Goal: Task Accomplishment & Management: Use online tool/utility

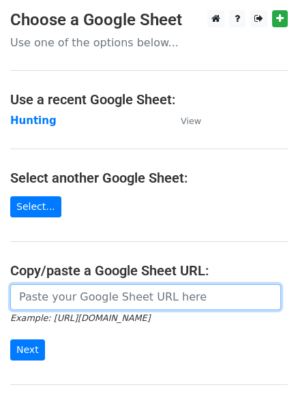
click at [62, 288] on input "url" at bounding box center [145, 297] width 270 height 26
click at [83, 305] on input "url" at bounding box center [145, 297] width 270 height 26
type input "https://docs.google.com/spreadsheets/d/14_3B4iFeBxfoYhekrRxgV9Us7b0_NXU6Xw072M4…"
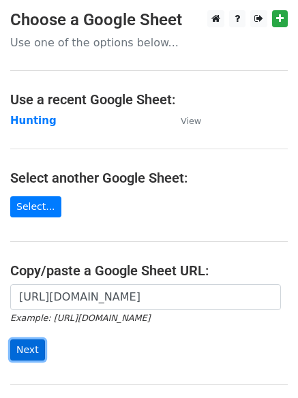
click at [25, 353] on input "Next" at bounding box center [27, 349] width 35 height 21
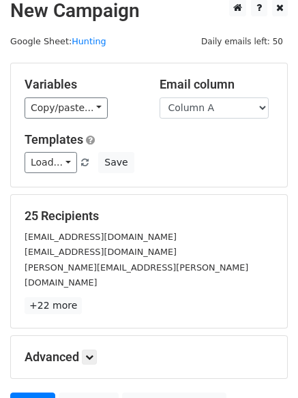
scroll to position [131, 0]
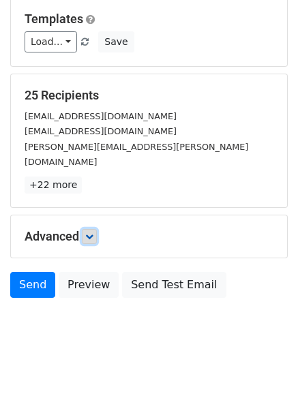
click at [91, 232] on icon at bounding box center [89, 236] width 8 height 8
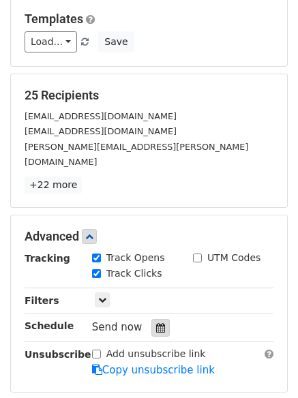
click at [156, 323] on icon at bounding box center [160, 328] width 9 height 10
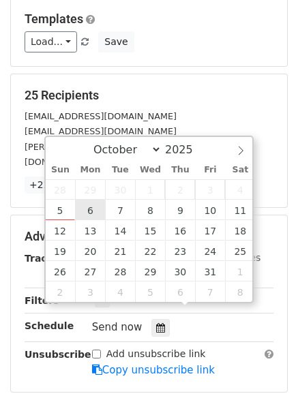
type input "2025-10-06 12:00"
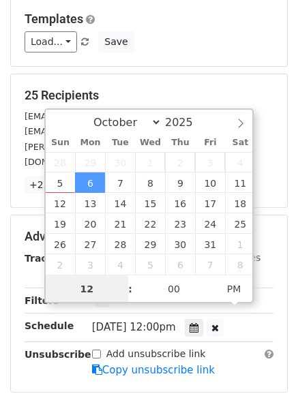
scroll to position [1, 0]
type input "4"
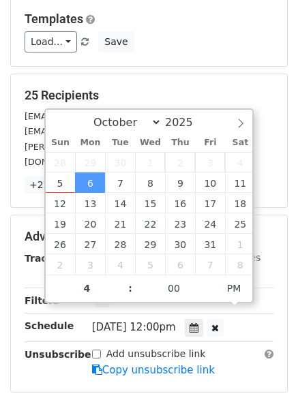
type input "2025-10-06 16:00"
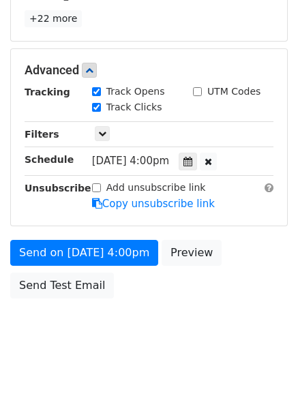
scroll to position [243, 0]
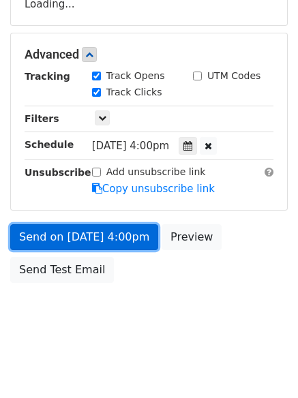
click at [65, 236] on link "Send on Oct 6 at 4:00pm" at bounding box center [84, 237] width 148 height 26
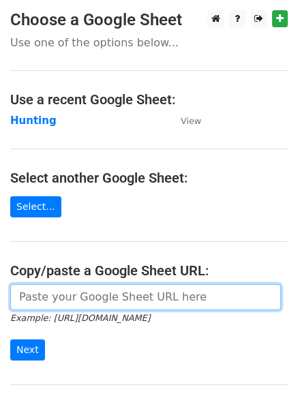
click at [97, 302] on input "url" at bounding box center [145, 297] width 270 height 26
click at [96, 300] on input "url" at bounding box center [145, 297] width 270 height 26
type input "https://docs.google.com/spreadsheets/d/14_3B4iFeBxfoYhekrRxgV9Us7b0_NXU6Xw072M4…"
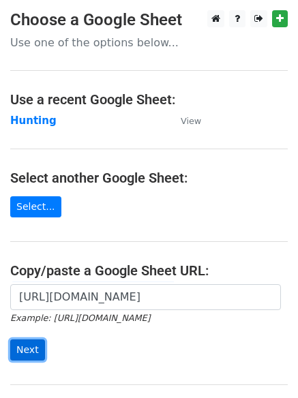
click at [22, 351] on input "Next" at bounding box center [27, 349] width 35 height 21
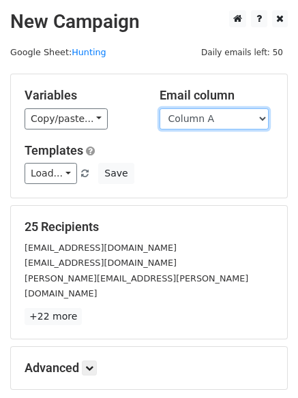
click at [261, 116] on select "Column A Column B Column C Column D" at bounding box center [213, 118] width 109 height 21
select select "Column B"
click at [159, 108] on select "Column A Column B Column C Column D" at bounding box center [213, 118] width 109 height 21
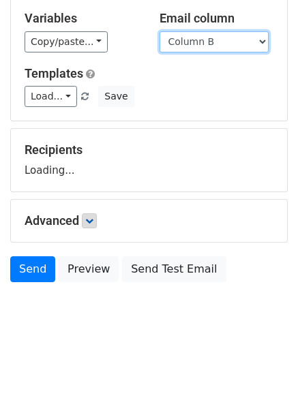
scroll to position [131, 0]
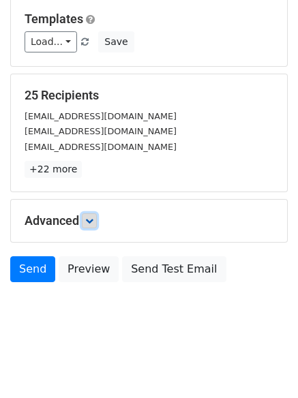
click at [93, 223] on icon at bounding box center [89, 221] width 8 height 8
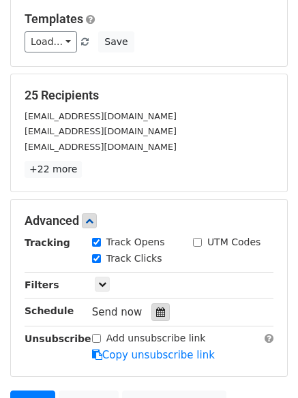
click at [156, 309] on icon at bounding box center [160, 312] width 9 height 10
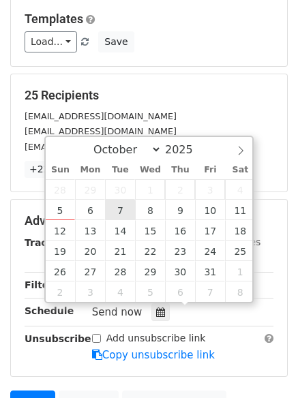
type input "2025-10-07 12:00"
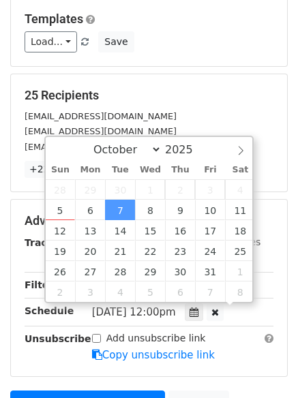
scroll to position [1, 0]
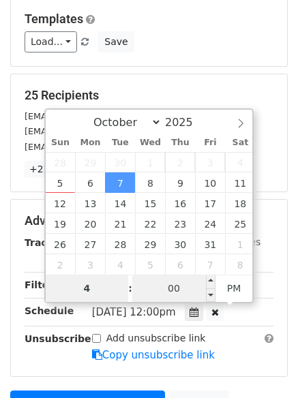
type input "4"
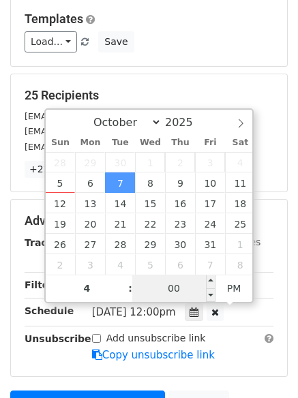
type input "2025-10-07 16:00"
type input "04"
click at [175, 293] on input "00" at bounding box center [173, 287] width 83 height 27
type input "5"
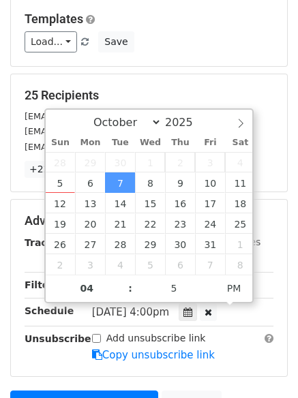
type input "2025-10-07 16:05"
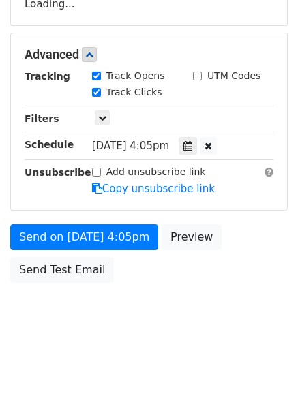
scroll to position [298, 0]
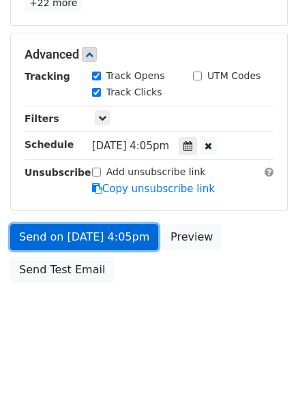
click at [67, 234] on link "Send on Oct 7 at 4:05pm" at bounding box center [84, 237] width 148 height 26
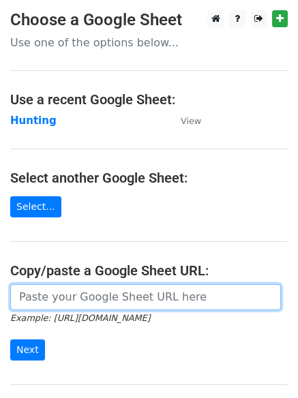
click at [95, 297] on input "url" at bounding box center [145, 297] width 270 height 26
type input "[URL][DOMAIN_NAME]"
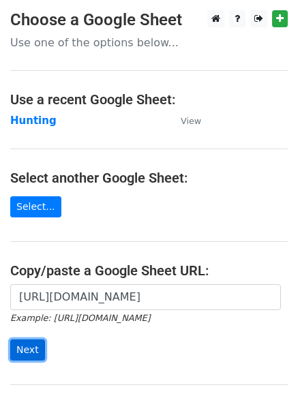
click at [28, 353] on input "Next" at bounding box center [27, 349] width 35 height 21
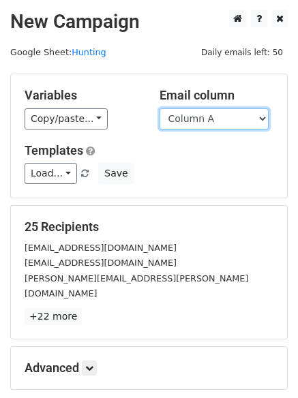
click at [263, 117] on select "Column A Column B Column C Column D" at bounding box center [213, 118] width 109 height 21
select select "Column C"
click at [159, 108] on select "Column A Column B Column C Column D" at bounding box center [213, 118] width 109 height 21
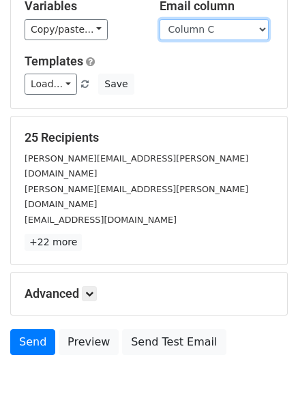
scroll to position [131, 0]
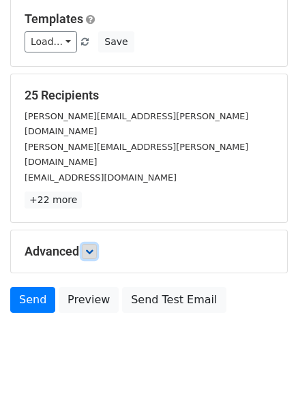
click at [93, 247] on icon at bounding box center [89, 251] width 8 height 8
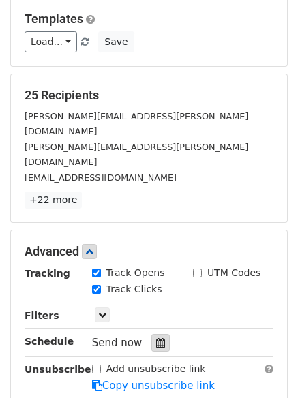
click at [151, 334] on div at bounding box center [160, 343] width 18 height 18
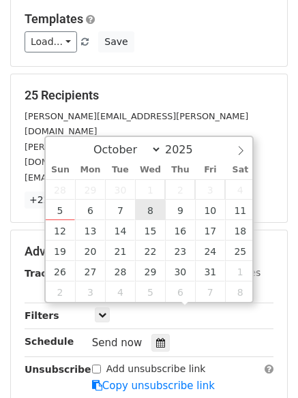
type input "2025-10-08 12:00"
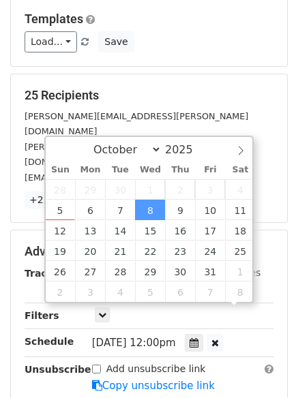
scroll to position [1, 0]
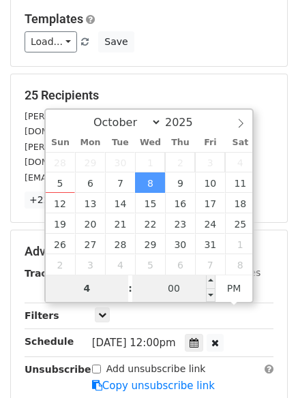
type input "4"
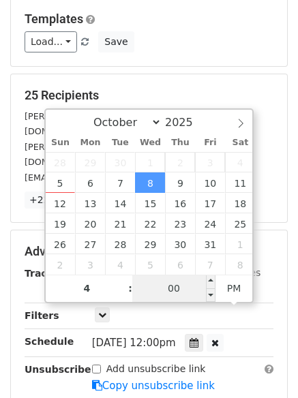
type input "2025-10-08 16:00"
type input "04"
click at [176, 285] on input "00" at bounding box center [173, 287] width 83 height 27
type input "7"
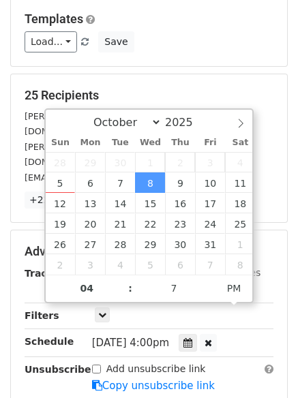
type input "2025-10-08 16:07"
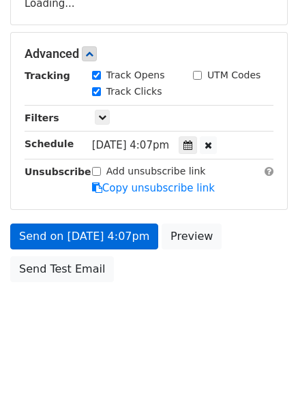
scroll to position [243, 0]
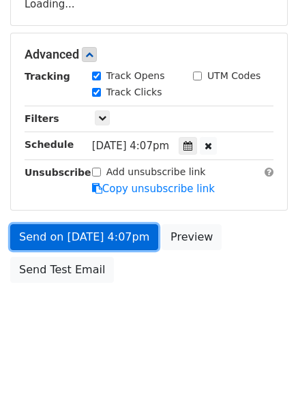
click at [50, 234] on form "Variables Copy/paste... {{Column A}} {{Column B}} {{Column C}} {{Column D}} Ema…" at bounding box center [148, 59] width 277 height 459
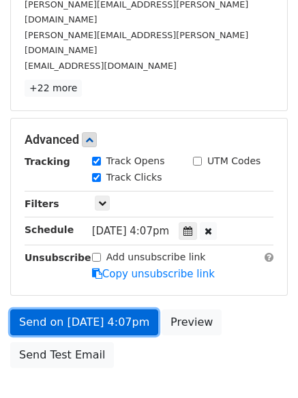
click at [80, 309] on link "Send on Oct 8 at 4:07pm" at bounding box center [84, 322] width 148 height 26
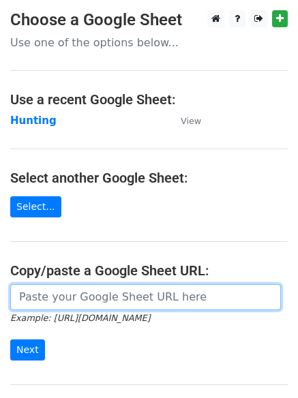
click at [65, 298] on input "url" at bounding box center [145, 297] width 270 height 26
click at [93, 302] on input "url" at bounding box center [145, 297] width 270 height 26
type input "https://docs.google.com/spreadsheets/d/14_3B4iFeBxfoYhekrRxgV9Us7b0_NXU6Xw072M4…"
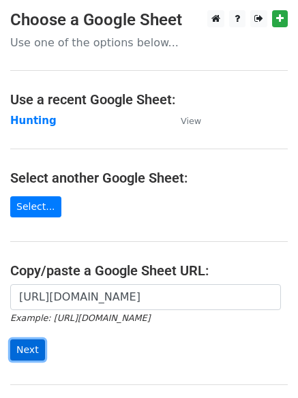
click at [29, 343] on input "Next" at bounding box center [27, 349] width 35 height 21
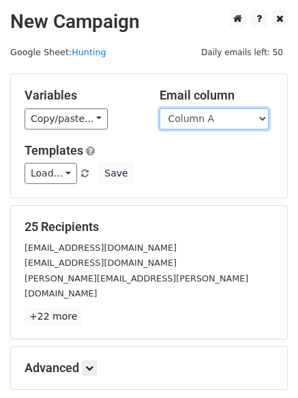
click at [263, 119] on select "Column A Column B Column C Column D" at bounding box center [213, 118] width 109 height 21
select select "Column D"
click at [159, 108] on select "Column A Column B Column C Column D" at bounding box center [213, 118] width 109 height 21
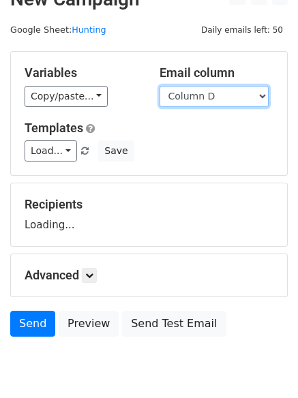
scroll to position [77, 0]
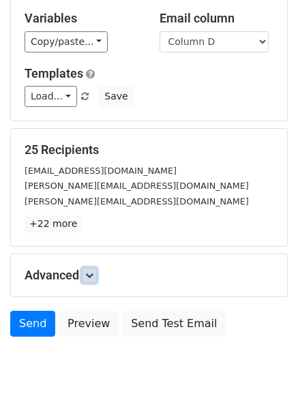
click at [89, 274] on icon at bounding box center [89, 275] width 8 height 8
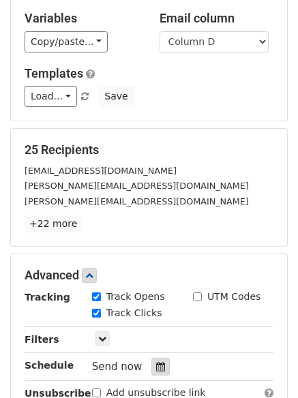
click at [156, 366] on icon at bounding box center [160, 367] width 9 height 10
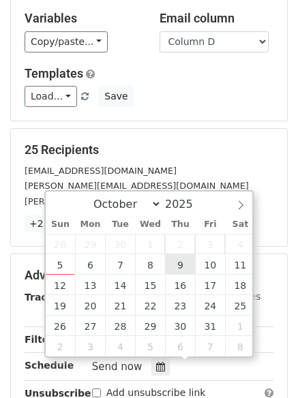
type input "[DATE] 12:00"
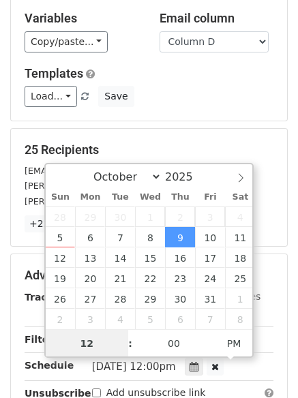
scroll to position [1, 0]
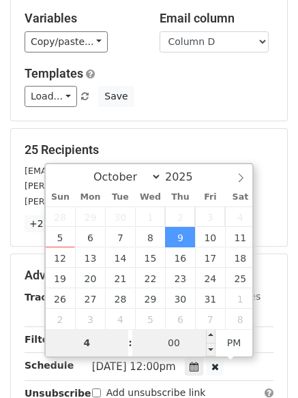
type input "4"
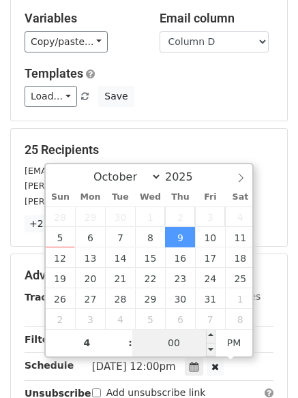
type input "[DATE] 16:00"
type input "04"
click at [177, 350] on input "00" at bounding box center [173, 342] width 83 height 27
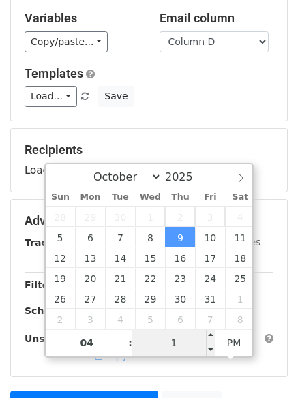
type input "14"
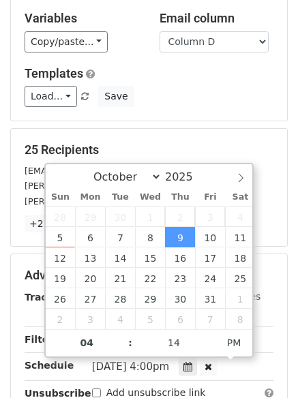
type input "[DATE] 16:14"
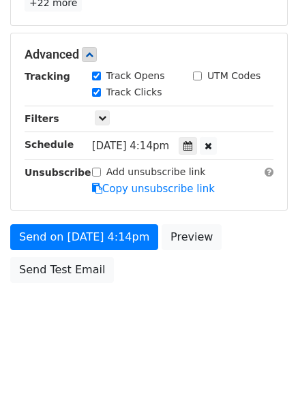
scroll to position [243, 0]
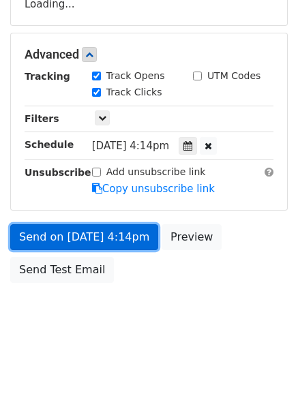
click at [63, 234] on link "Send on [DATE] 4:14pm" at bounding box center [84, 237] width 148 height 26
